Goal: Navigation & Orientation: Understand site structure

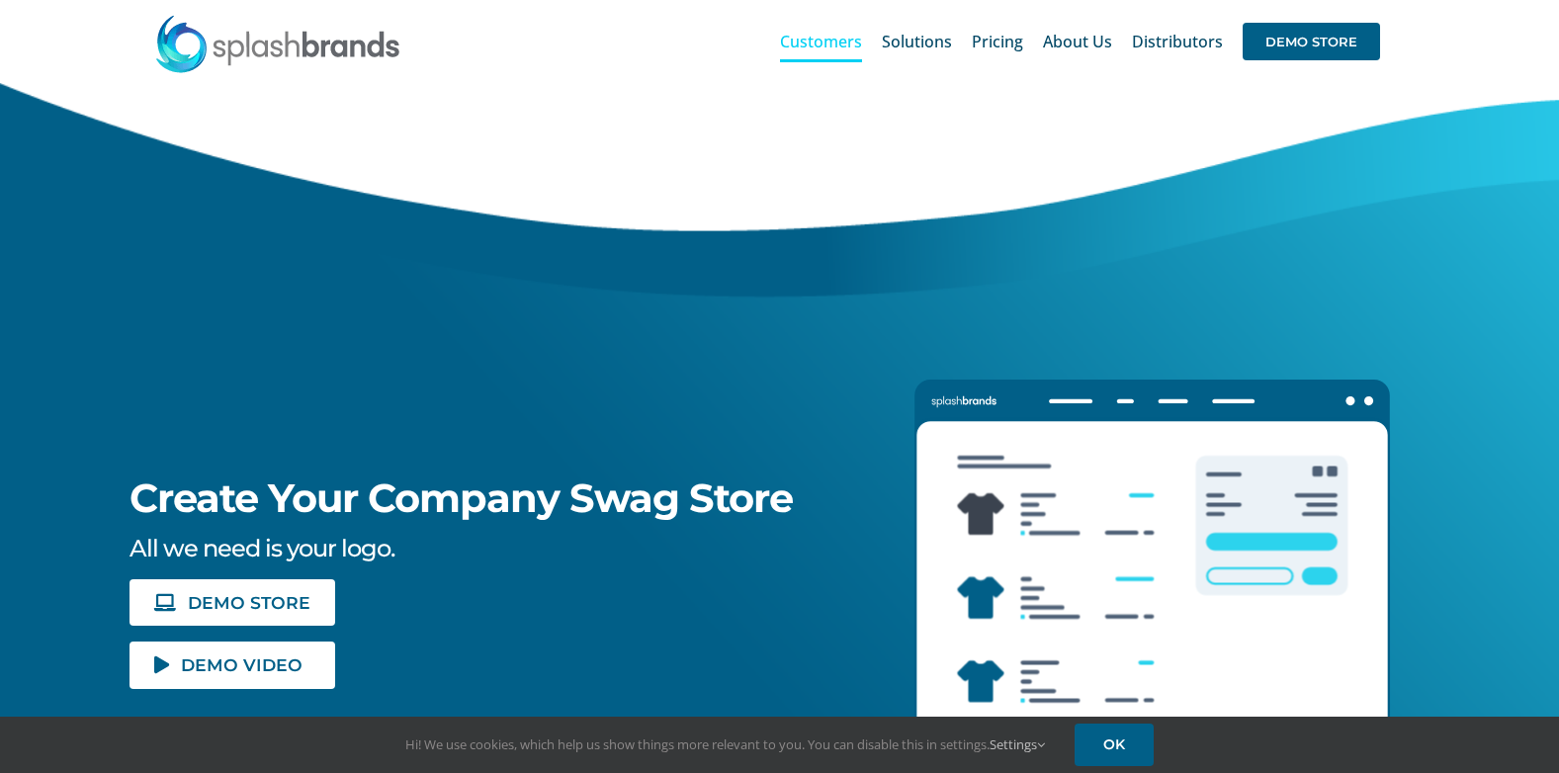
click at [824, 41] on span "Customers" at bounding box center [821, 42] width 82 height 16
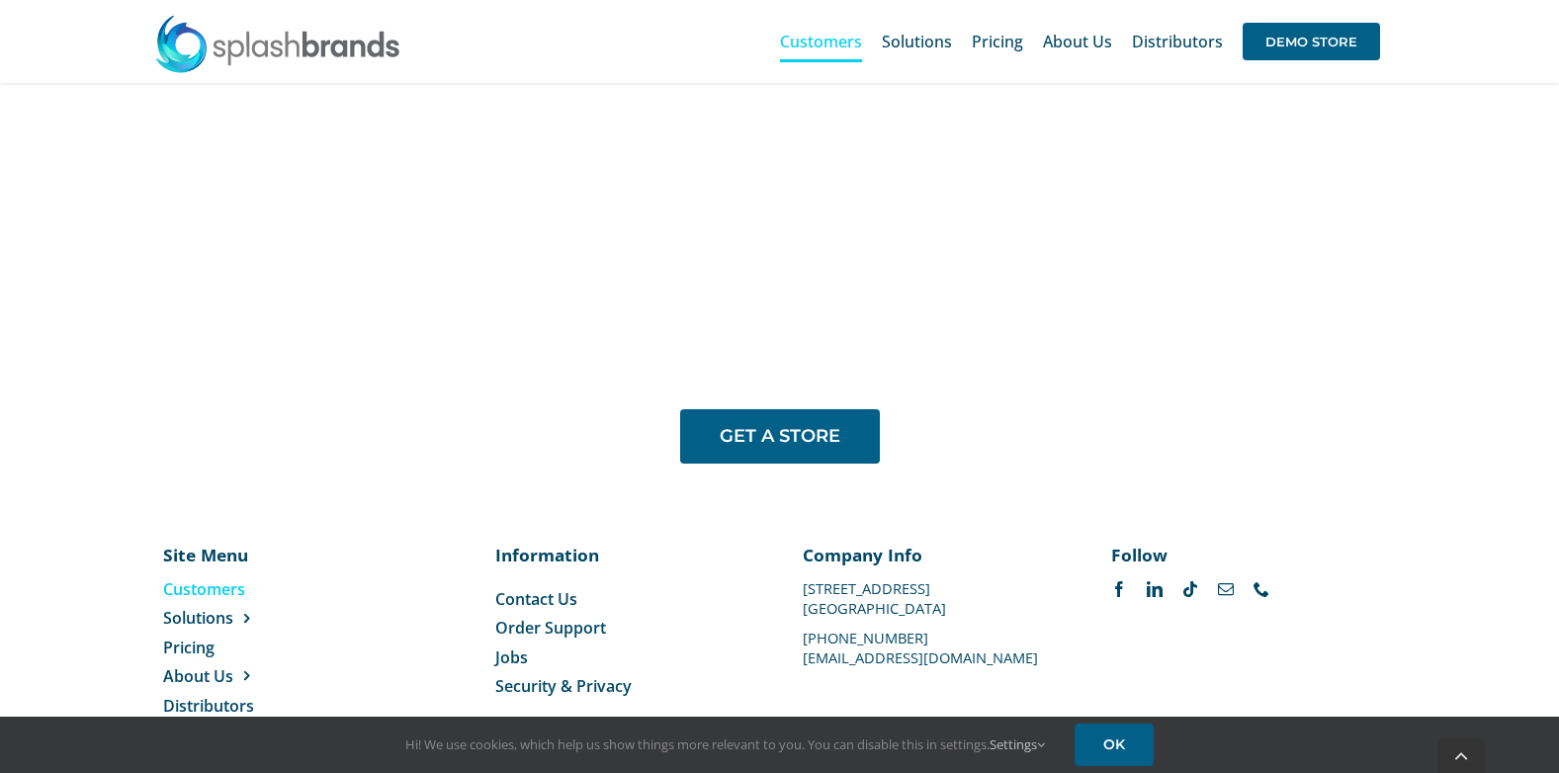
scroll to position [1633, 0]
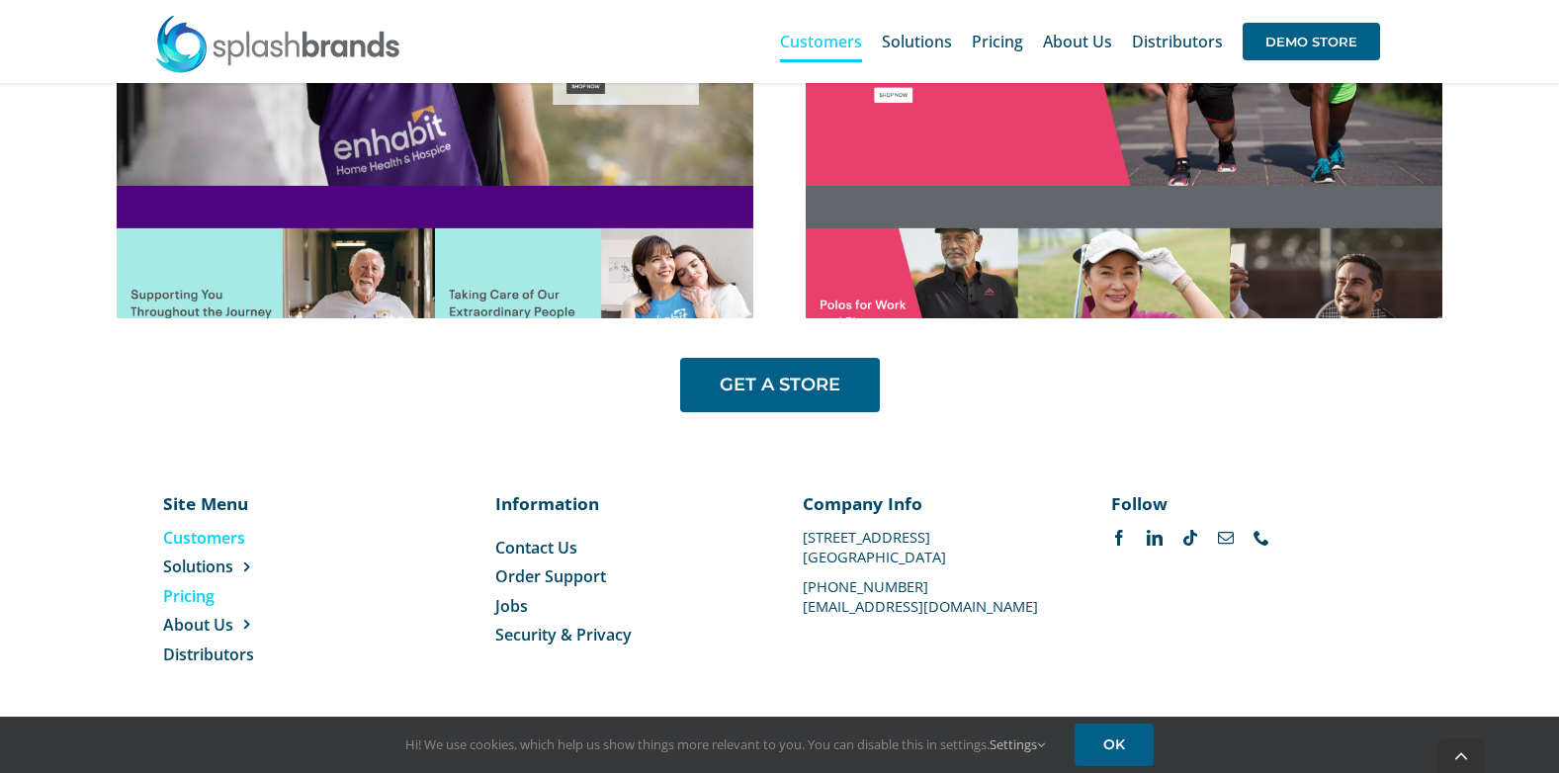
click at [164, 588] on span "Pricing" at bounding box center [188, 596] width 51 height 22
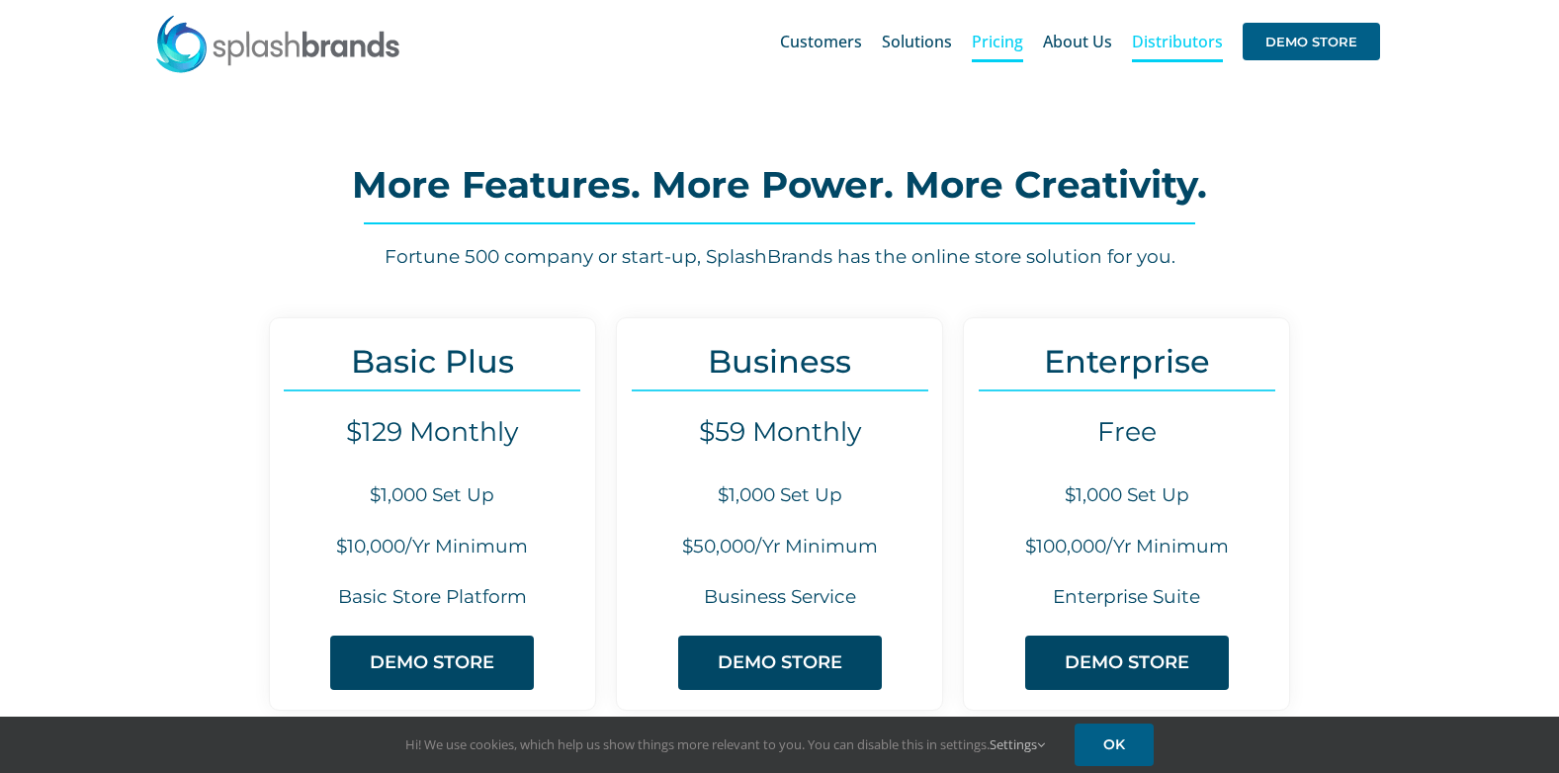
click at [1145, 40] on span "Distributors" at bounding box center [1177, 42] width 91 height 16
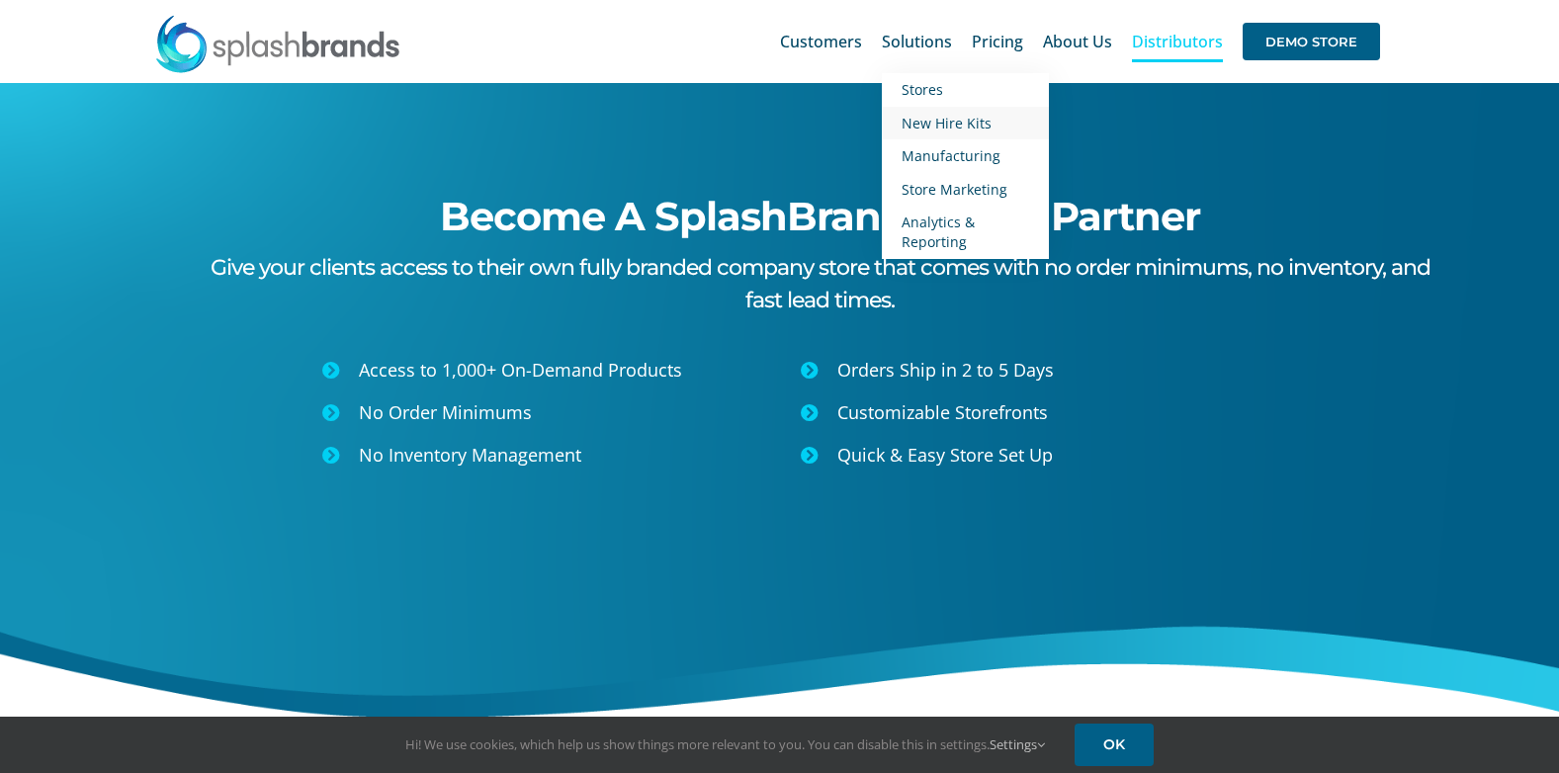
click at [937, 120] on span "New Hire Kits" at bounding box center [947, 123] width 90 height 19
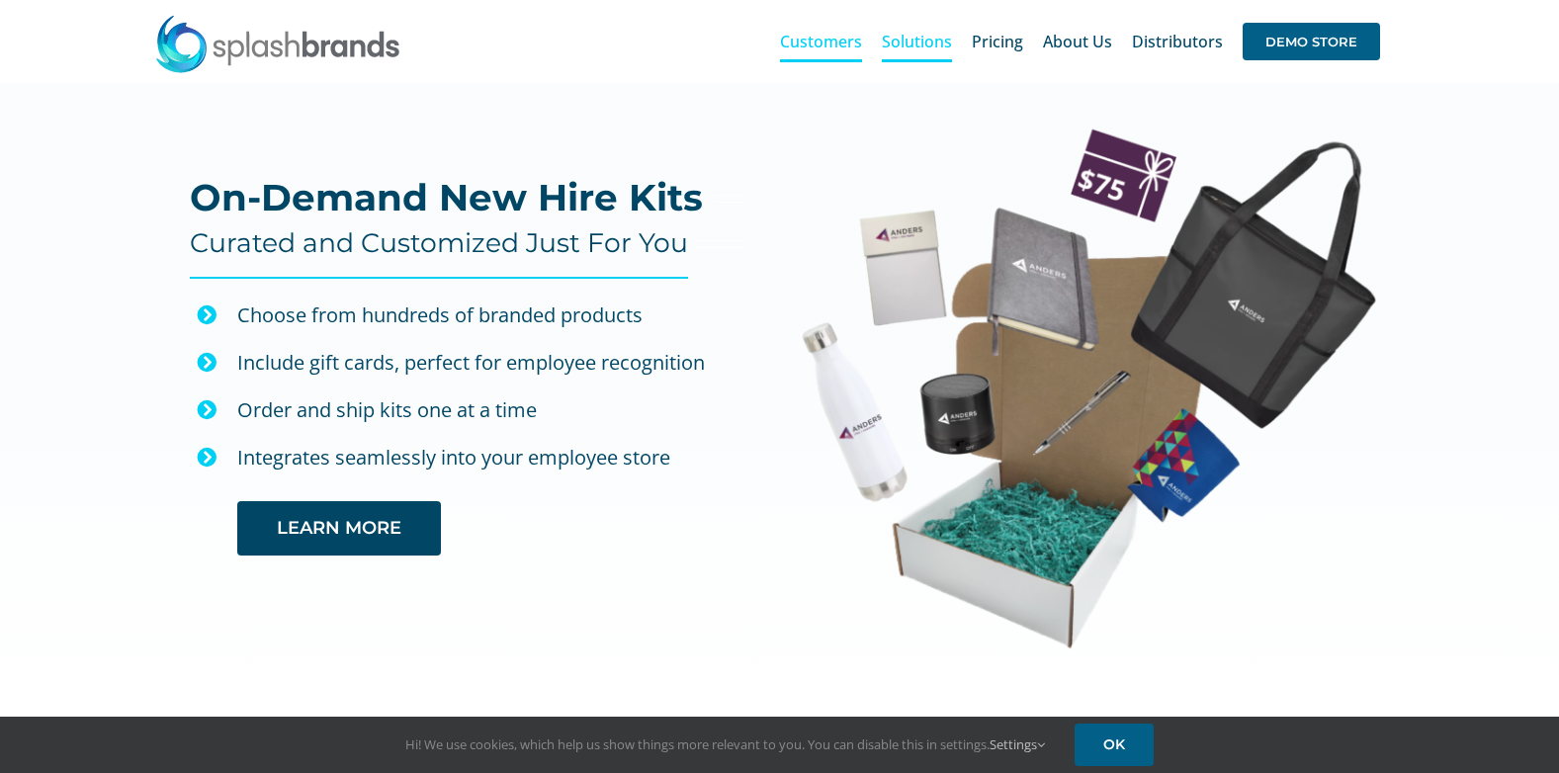
click at [837, 43] on span "Customers" at bounding box center [821, 42] width 82 height 16
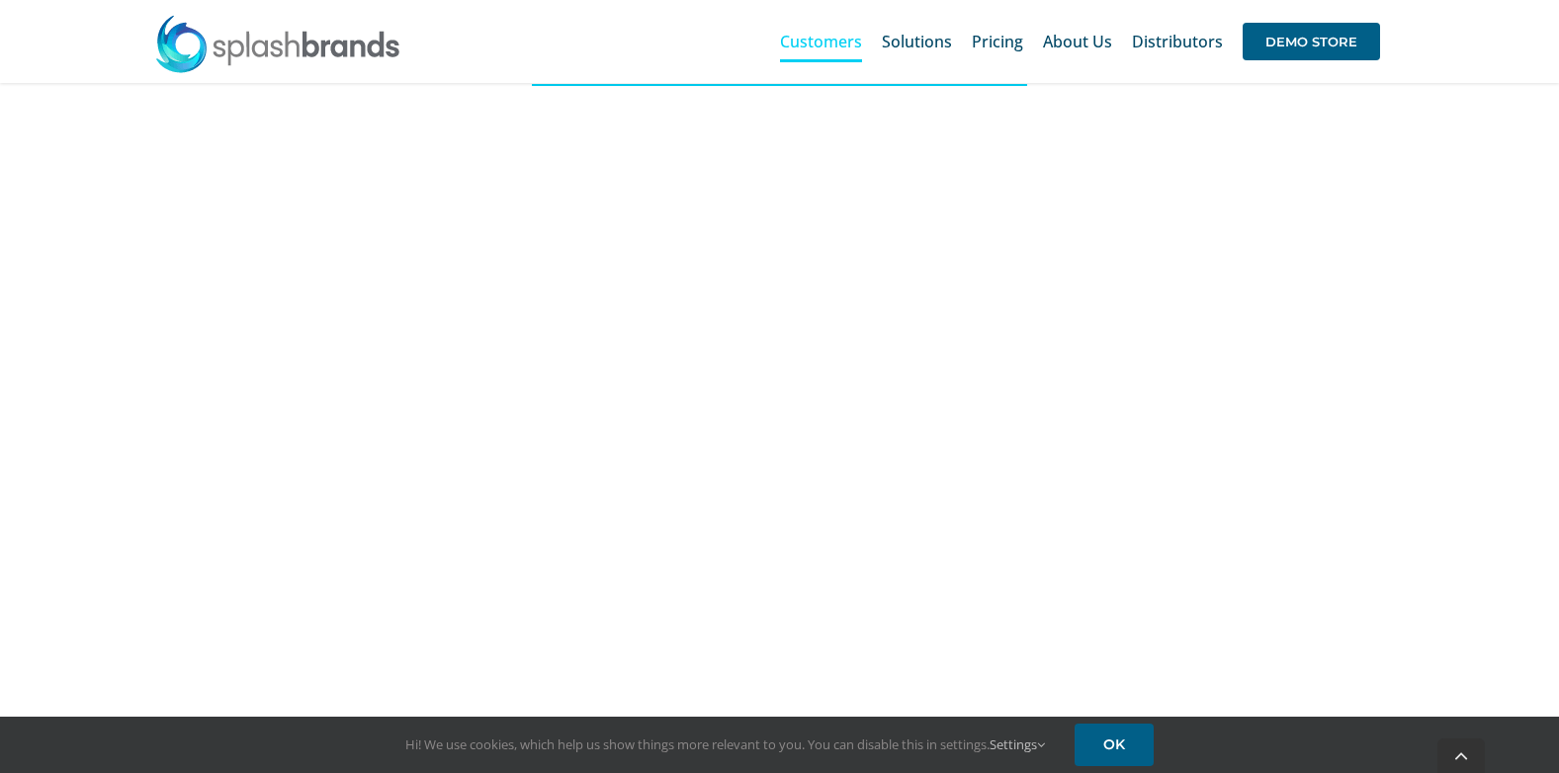
scroll to position [890, 0]
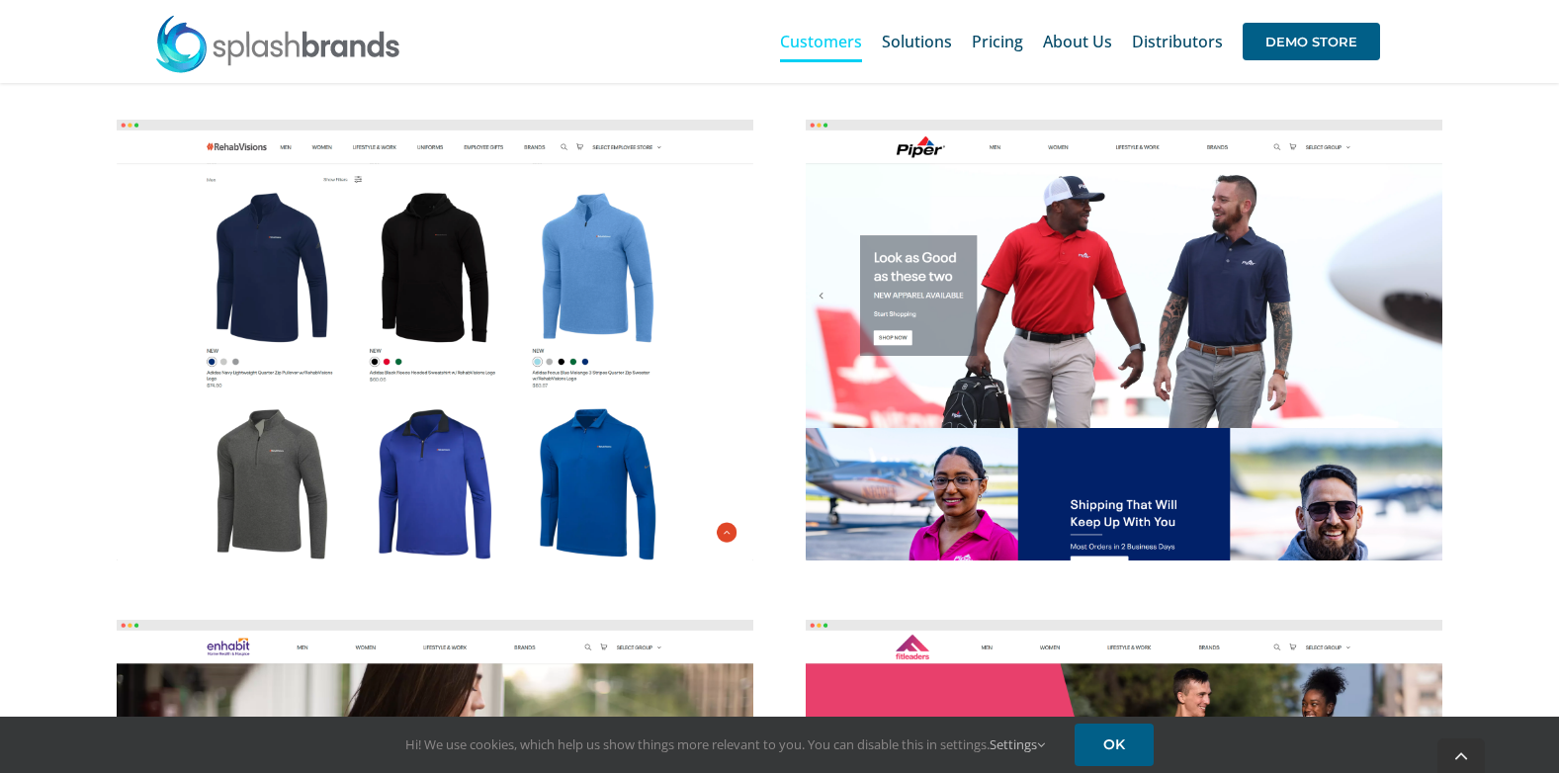
click at [593, 305] on img at bounding box center [435, 340] width 637 height 441
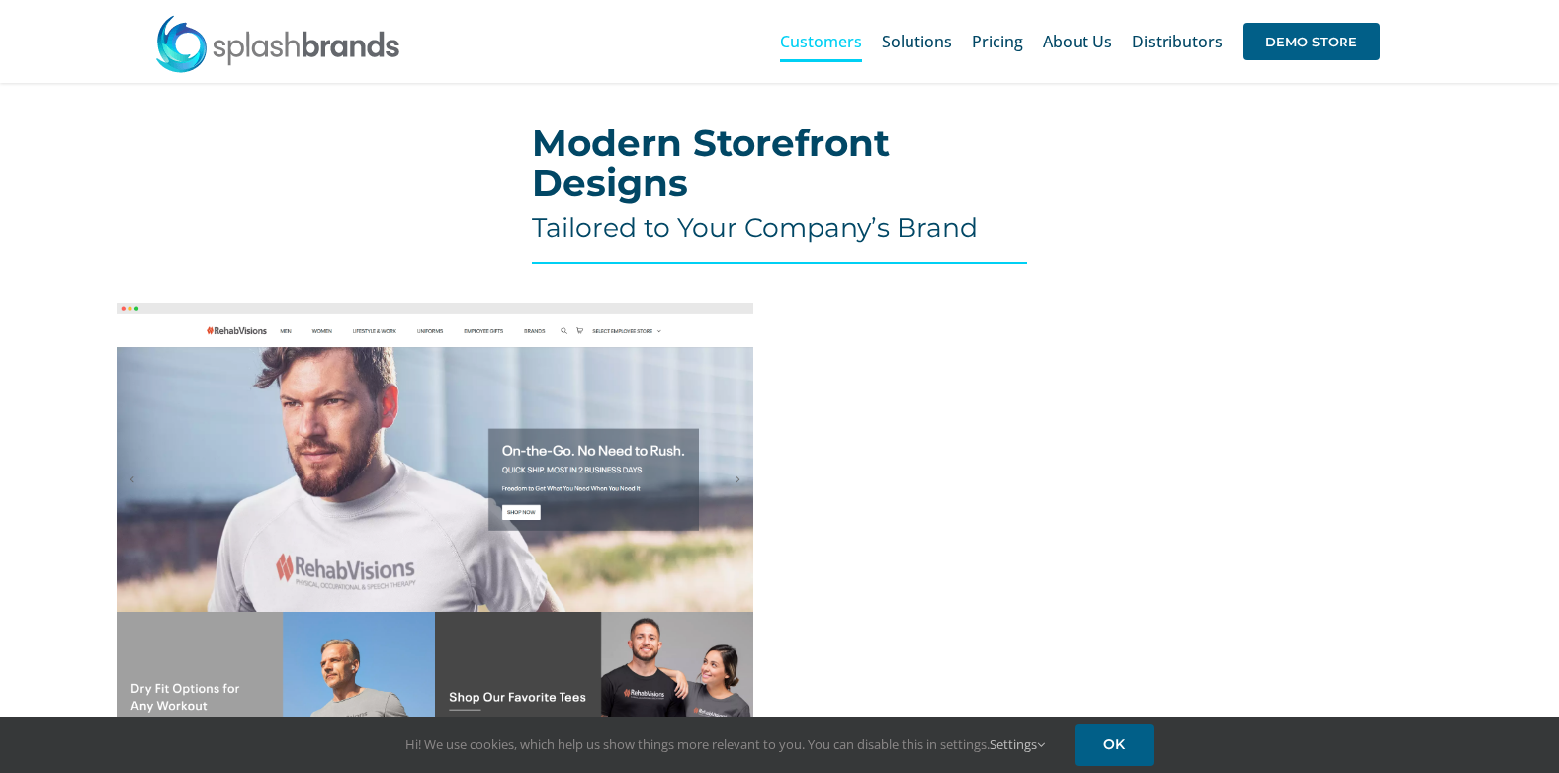
scroll to position [692, 0]
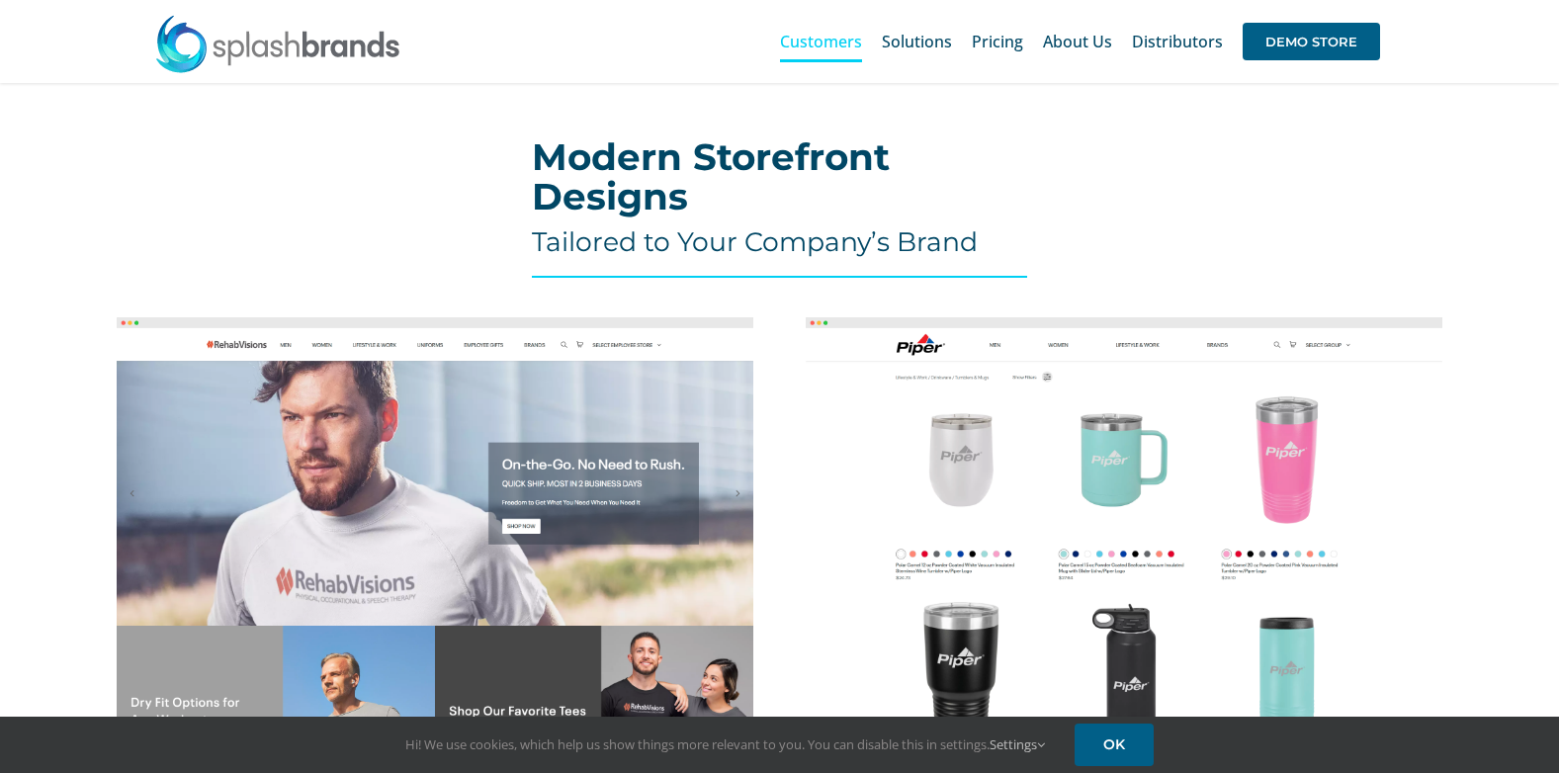
click at [858, 384] on img at bounding box center [1124, 537] width 637 height 441
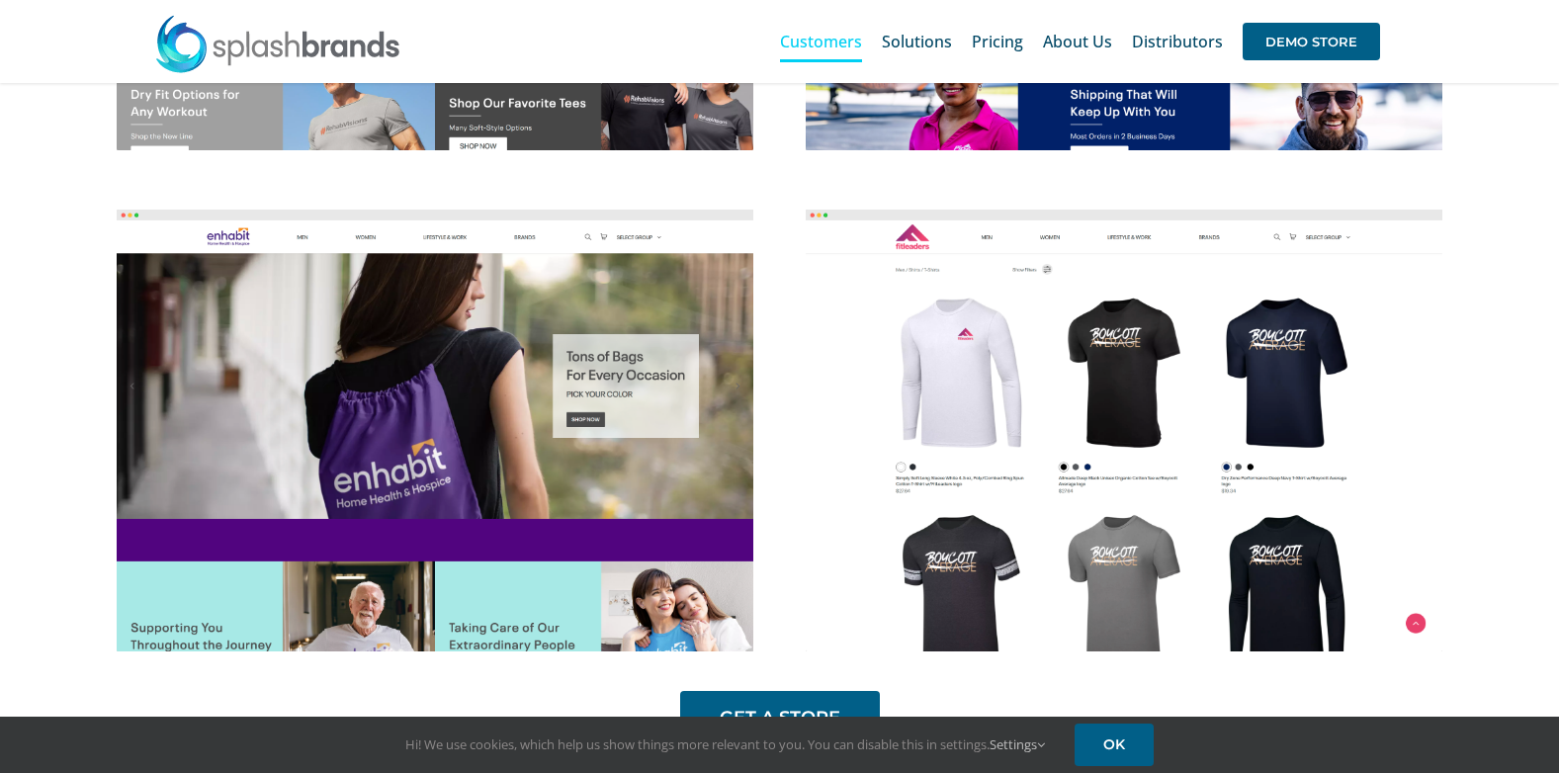
scroll to position [1285, 0]
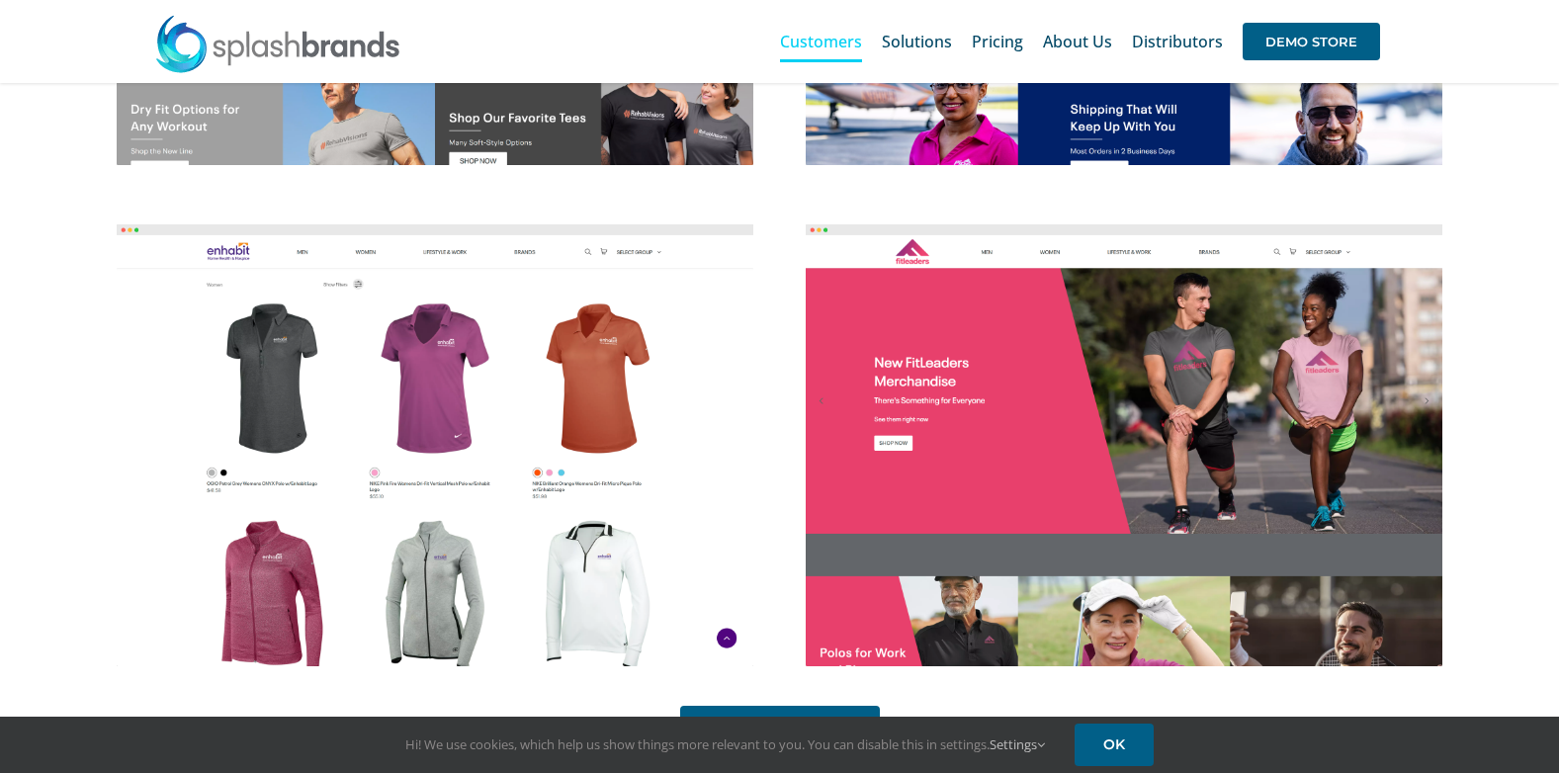
click at [373, 403] on img at bounding box center [435, 444] width 637 height 441
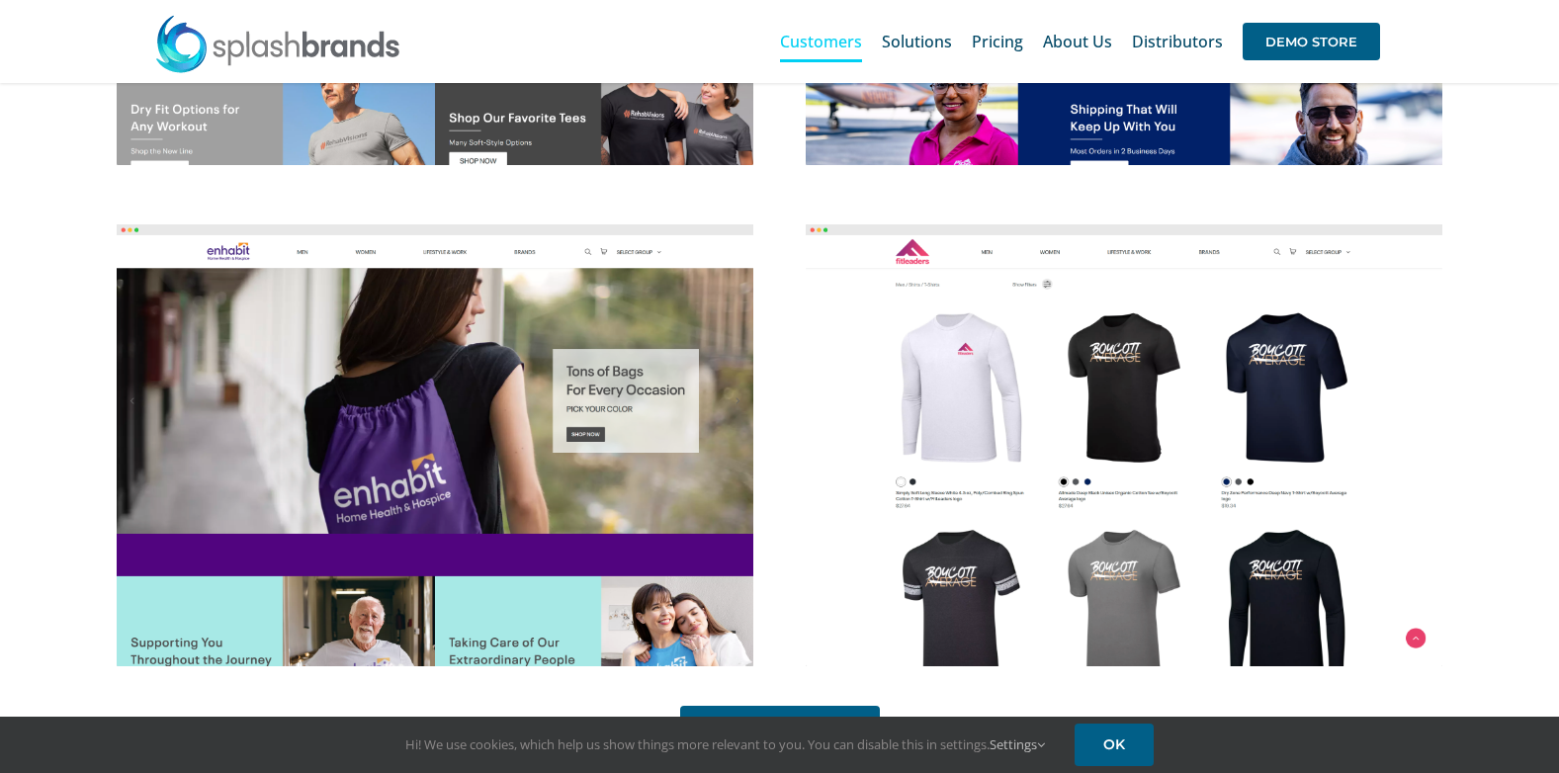
click at [971, 362] on img at bounding box center [1124, 444] width 637 height 441
click at [912, 251] on img at bounding box center [1124, 444] width 637 height 441
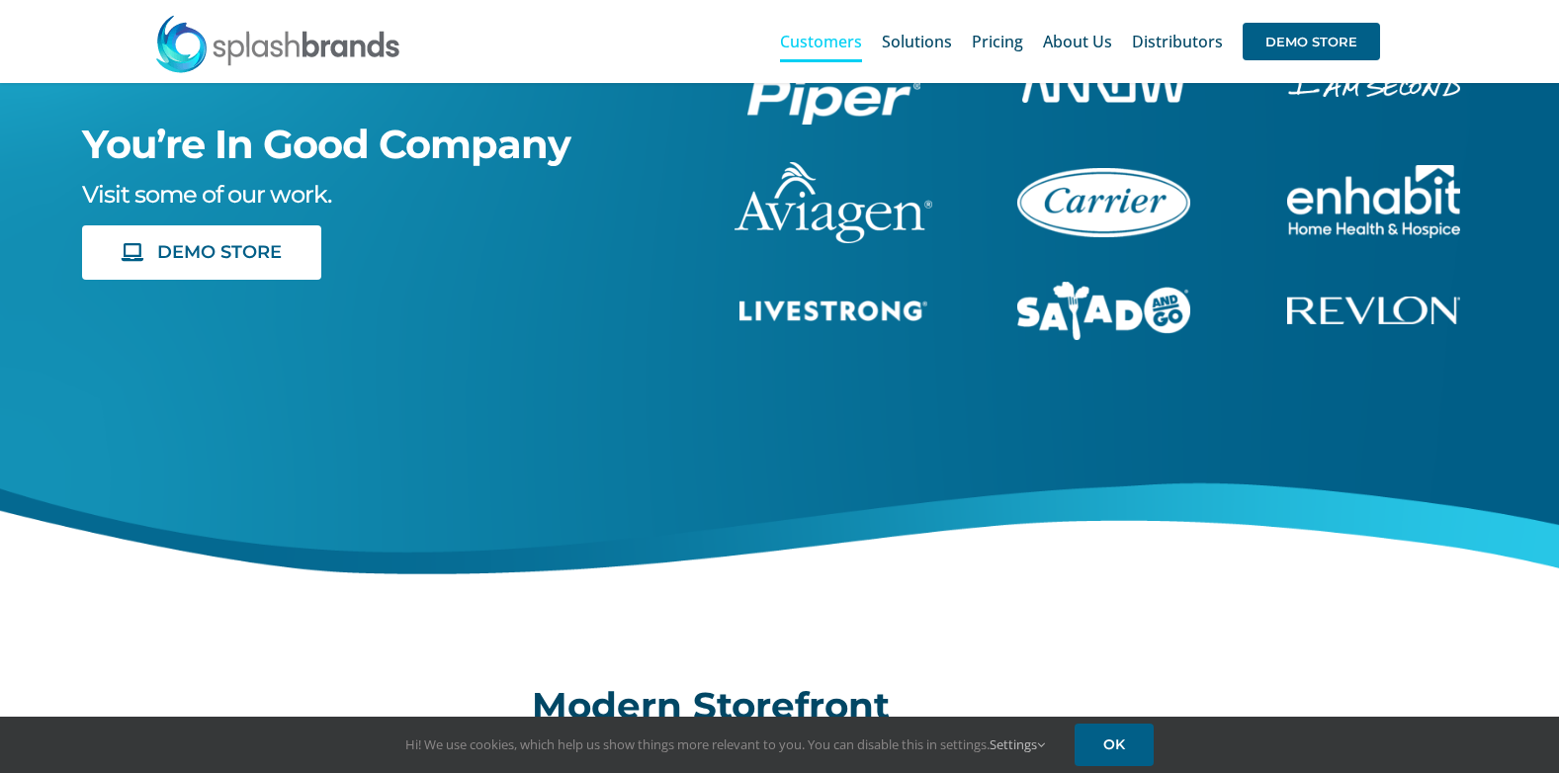
scroll to position [0, 0]
